Goal: Information Seeking & Learning: Learn about a topic

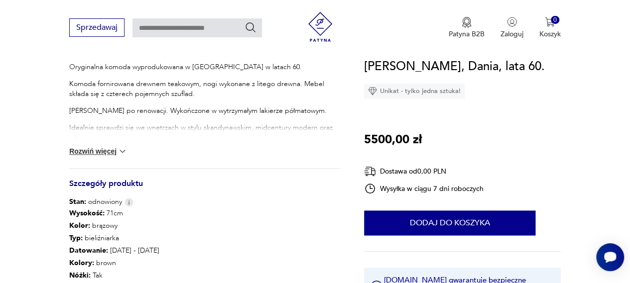
scroll to position [478, 0]
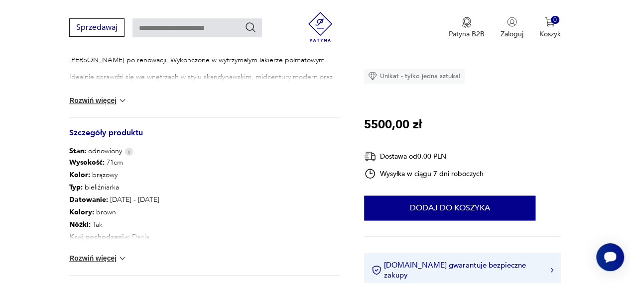
click at [115, 258] on button "Rozwiń więcej" at bounding box center [98, 258] width 58 height 10
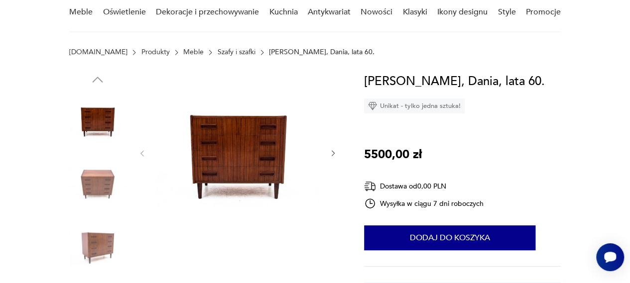
scroll to position [84, 0]
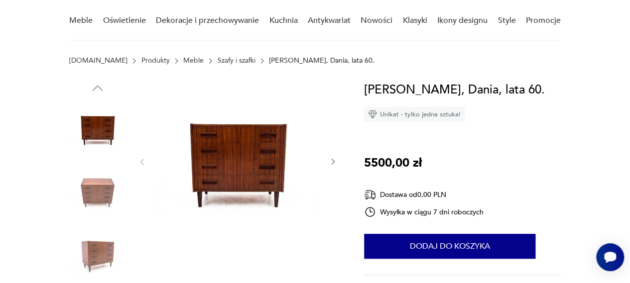
click at [100, 191] on img at bounding box center [97, 192] width 57 height 57
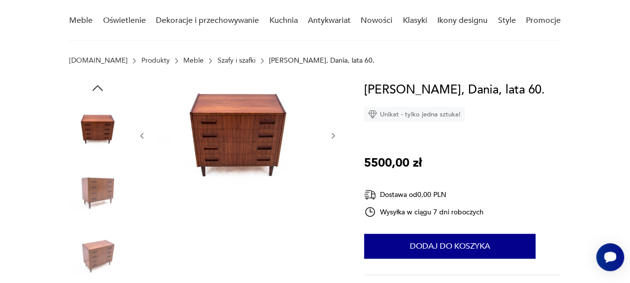
click at [92, 248] on img at bounding box center [97, 255] width 57 height 57
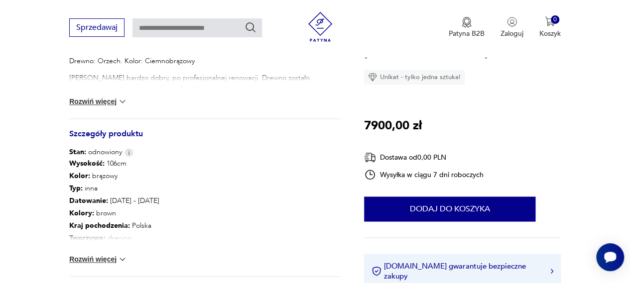
scroll to position [478, 0]
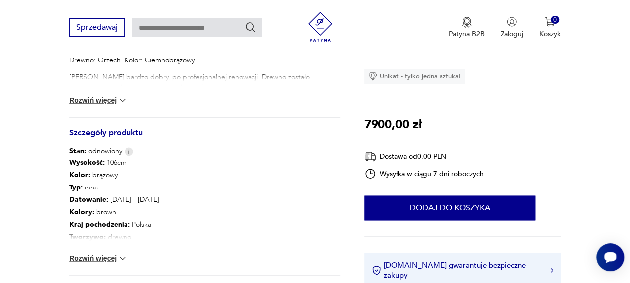
click at [122, 259] on img at bounding box center [122, 258] width 10 height 10
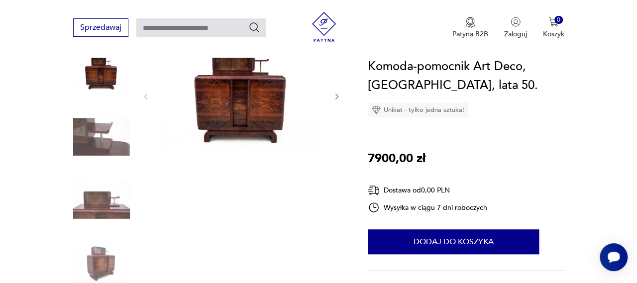
scroll to position [100, 0]
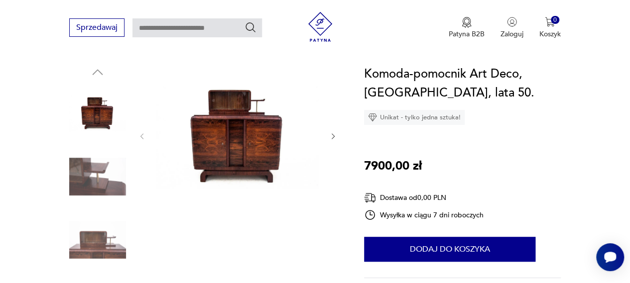
click at [214, 144] on img at bounding box center [237, 135] width 163 height 141
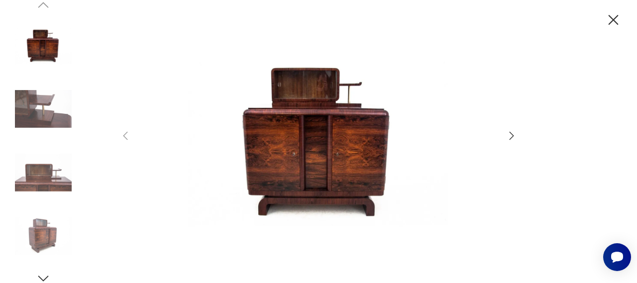
click at [44, 175] on img at bounding box center [43, 172] width 57 height 57
